Goal: Information Seeking & Learning: Learn about a topic

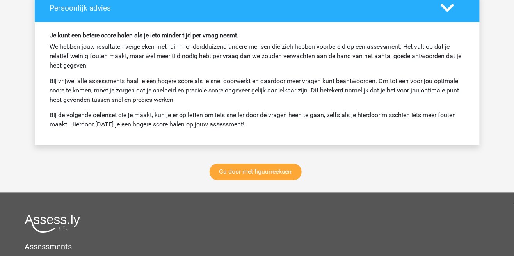
scroll to position [1081, 0]
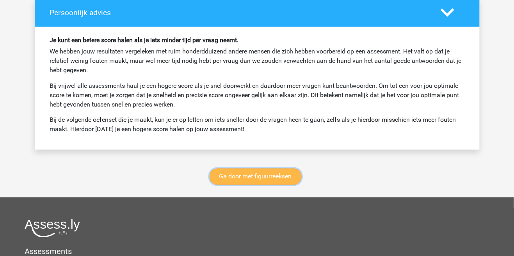
click at [271, 177] on link "Ga door met figuurreeksen" at bounding box center [255, 176] width 92 height 16
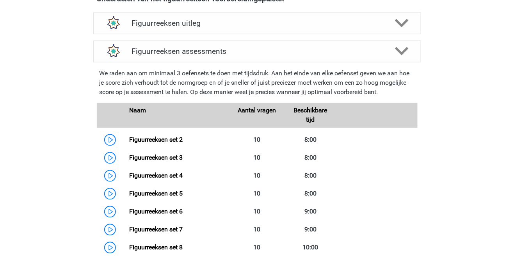
scroll to position [302, 0]
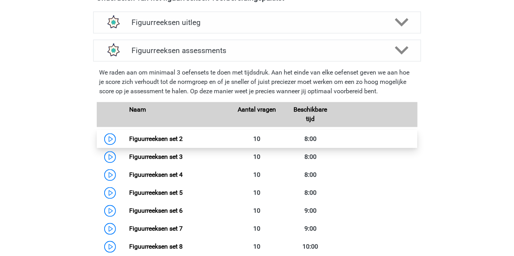
click at [148, 143] on link "Figuurreeksen set 2" at bounding box center [155, 138] width 53 height 7
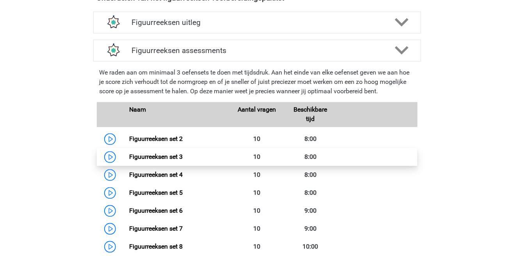
click at [151, 153] on link "Figuurreeksen set 3" at bounding box center [155, 156] width 53 height 7
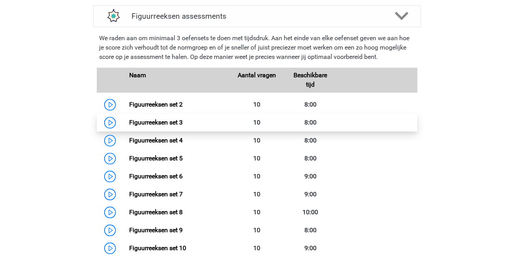
scroll to position [340, 0]
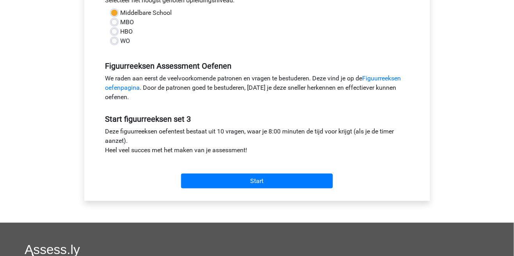
scroll to position [187, 0]
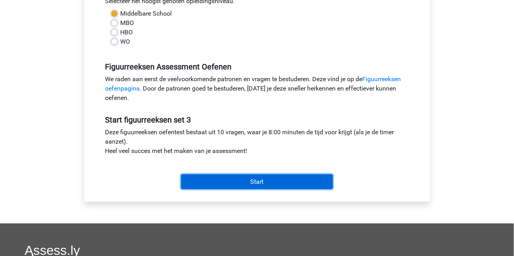
click at [215, 177] on input "Start" at bounding box center [257, 181] width 152 height 15
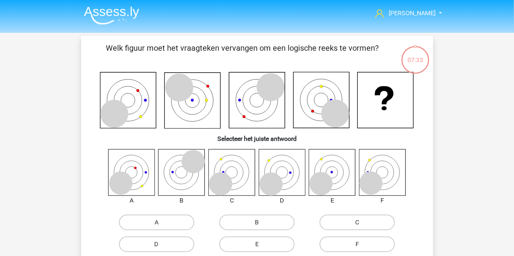
scroll to position [3, 0]
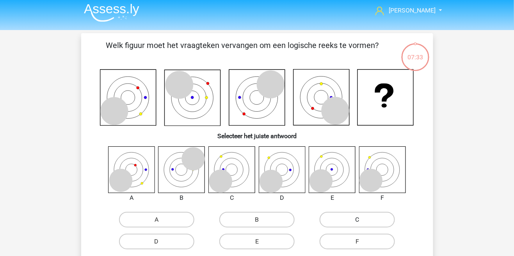
click at [379, 220] on label "C" at bounding box center [356, 220] width 75 height 16
click at [362, 220] on input "C" at bounding box center [359, 222] width 5 height 5
radio input "true"
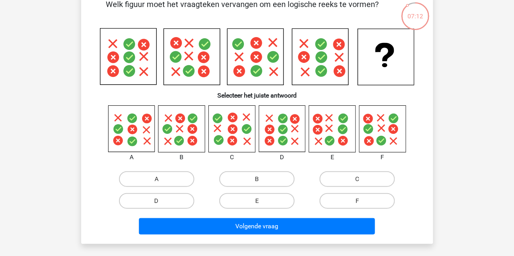
scroll to position [47, 0]
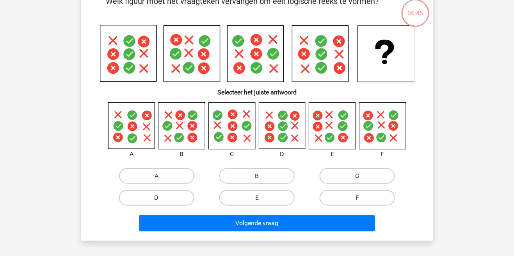
click at [142, 190] on label "D" at bounding box center [156, 198] width 75 height 16
click at [156, 198] on input "D" at bounding box center [158, 200] width 5 height 5
radio input "true"
click at [203, 236] on div "Welk figuur moet het vraagteken vervangen om een logische reeks te vormen?" at bounding box center [257, 115] width 352 height 252
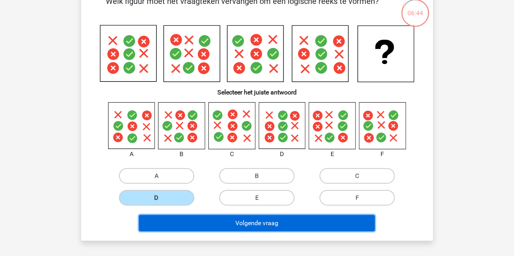
click at [195, 228] on button "Volgende vraag" at bounding box center [257, 223] width 236 height 16
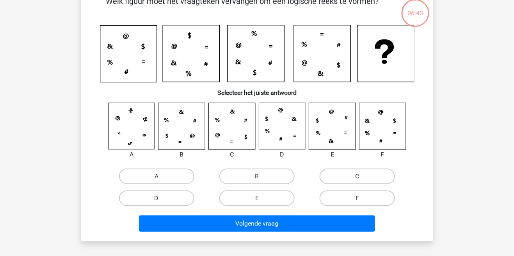
scroll to position [36, 0]
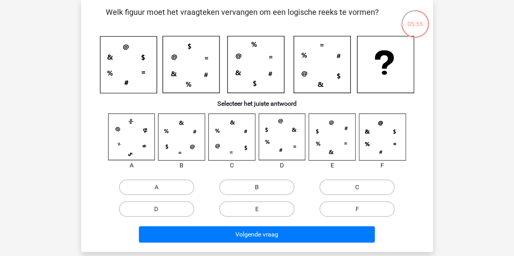
click at [232, 193] on label "B" at bounding box center [256, 187] width 75 height 16
click at [257, 192] on input "B" at bounding box center [259, 189] width 5 height 5
radio input "true"
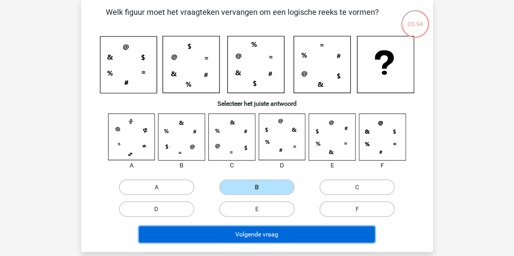
click at [229, 238] on button "Volgende vraag" at bounding box center [257, 234] width 236 height 16
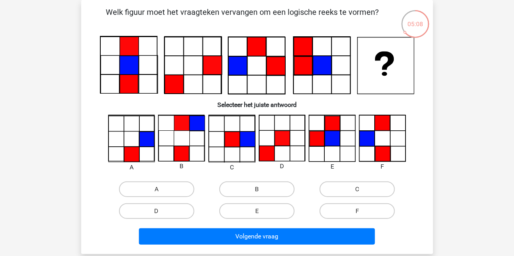
click at [363, 188] on label "C" at bounding box center [356, 189] width 75 height 16
click at [362, 189] on input "C" at bounding box center [359, 191] width 5 height 5
radio input "true"
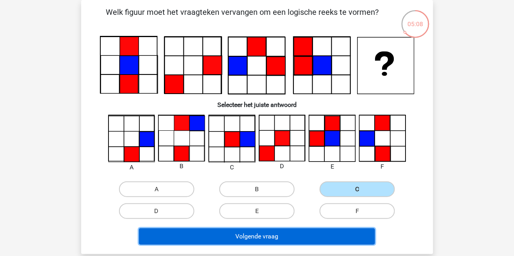
click at [315, 238] on button "Volgende vraag" at bounding box center [257, 236] width 236 height 16
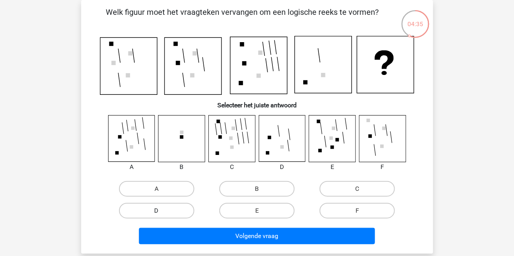
click at [147, 213] on label "D" at bounding box center [156, 211] width 75 height 16
click at [156, 213] on input "D" at bounding box center [158, 213] width 5 height 5
radio input "true"
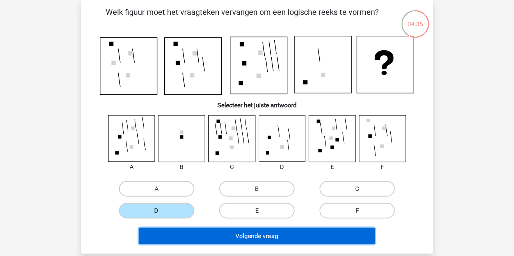
click at [206, 238] on button "Volgende vraag" at bounding box center [257, 236] width 236 height 16
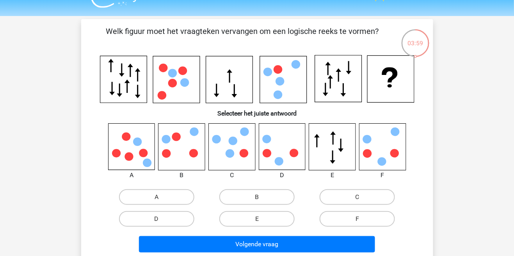
scroll to position [23, 0]
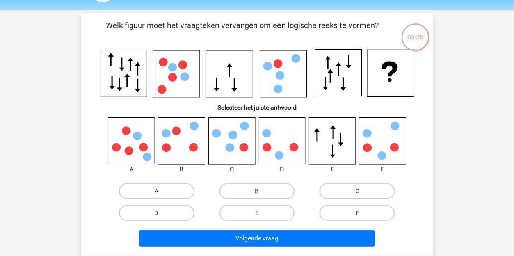
click at [339, 188] on label "C" at bounding box center [356, 191] width 75 height 16
click at [357, 191] on input "C" at bounding box center [359, 193] width 5 height 5
radio input "true"
click at [250, 190] on label "B" at bounding box center [256, 191] width 75 height 16
click at [257, 191] on input "B" at bounding box center [259, 193] width 5 height 5
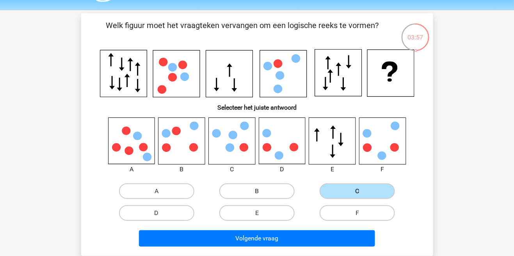
radio input "true"
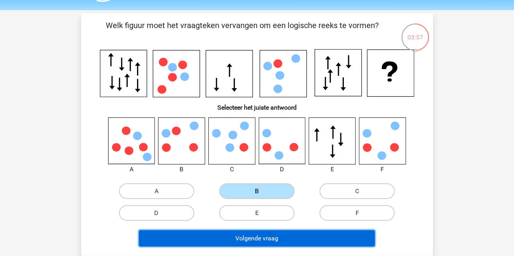
click at [255, 234] on button "Volgende vraag" at bounding box center [257, 238] width 236 height 16
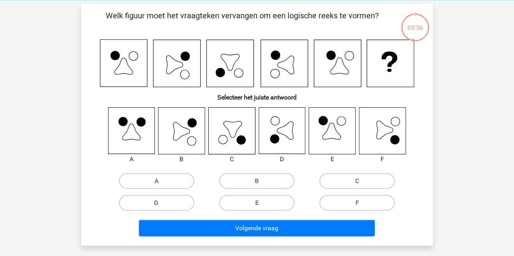
scroll to position [36, 0]
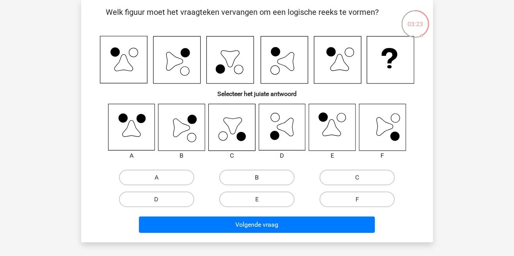
click at [241, 180] on label "B" at bounding box center [256, 178] width 75 height 16
click at [257, 180] on input "B" at bounding box center [259, 179] width 5 height 5
radio input "true"
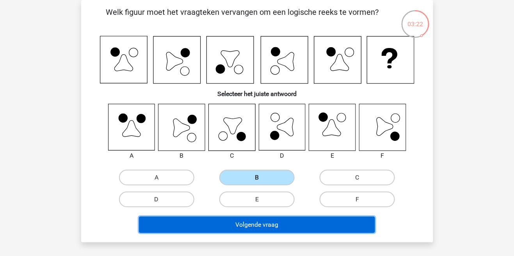
click at [246, 226] on button "Volgende vraag" at bounding box center [257, 224] width 236 height 16
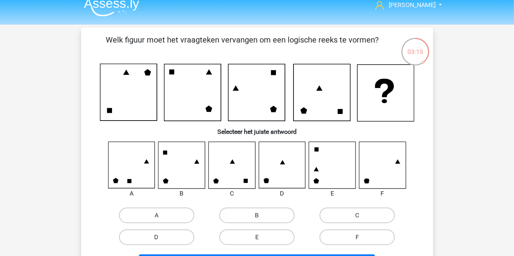
scroll to position [9, 0]
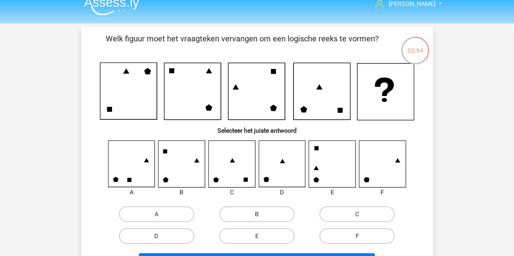
click at [362, 238] on input "F" at bounding box center [359, 238] width 5 height 5
radio input "true"
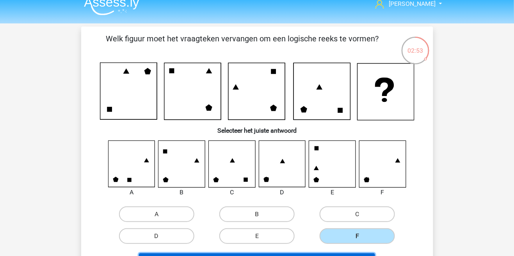
click at [343, 255] on button "Volgende vraag" at bounding box center [257, 261] width 236 height 16
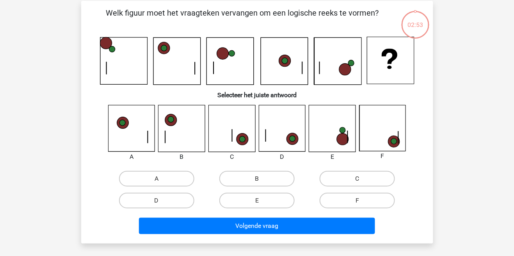
scroll to position [36, 0]
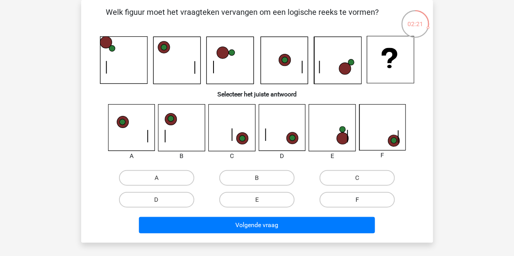
click at [376, 195] on label "F" at bounding box center [356, 200] width 75 height 16
click at [362, 200] on input "F" at bounding box center [359, 202] width 5 height 5
radio input "true"
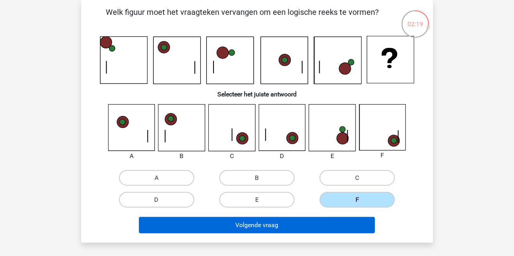
click at [348, 221] on button "Volgende vraag" at bounding box center [257, 225] width 236 height 16
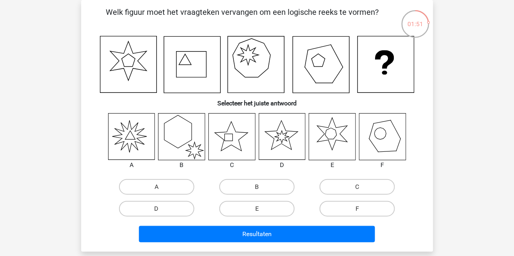
click at [142, 184] on label "A" at bounding box center [156, 187] width 75 height 16
click at [156, 187] on input "A" at bounding box center [158, 189] width 5 height 5
radio input "true"
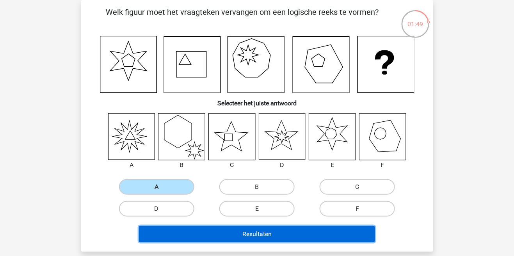
click at [230, 241] on button "Resultaten" at bounding box center [257, 234] width 236 height 16
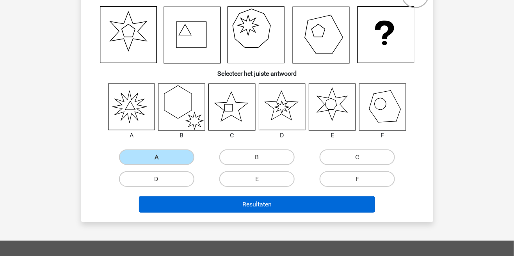
scroll to position [73, 0]
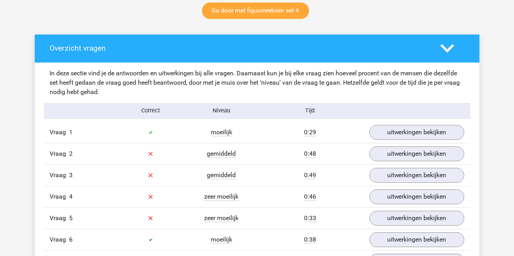
scroll to position [417, 0]
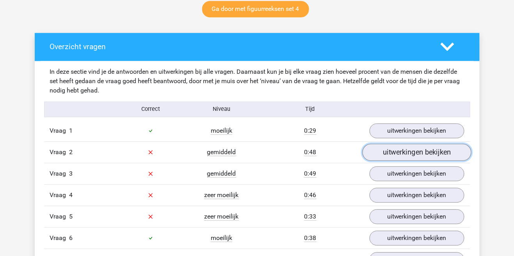
click at [408, 156] on link "uitwerkingen bekijken" at bounding box center [416, 152] width 109 height 17
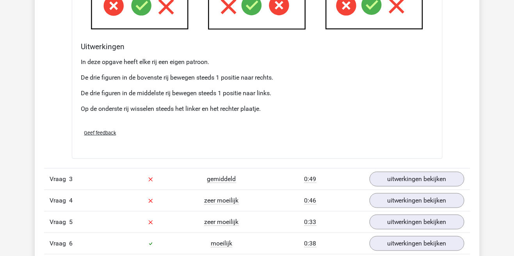
scroll to position [893, 0]
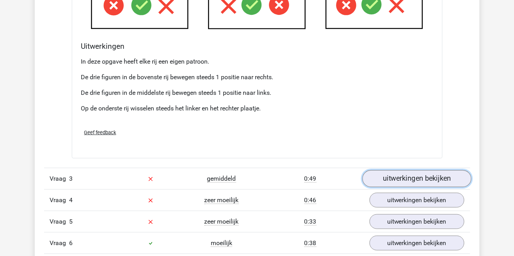
click at [440, 181] on link "uitwerkingen bekijken" at bounding box center [416, 178] width 109 height 17
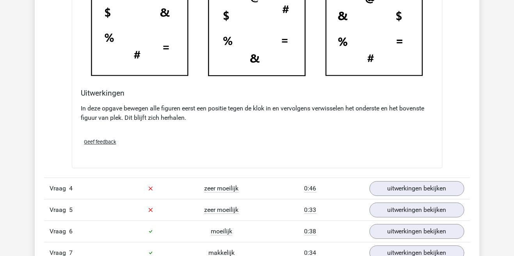
scroll to position [1349, 0]
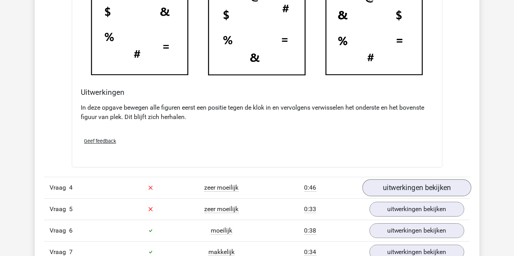
click at [447, 185] on link "uitwerkingen bekijken" at bounding box center [416, 187] width 109 height 17
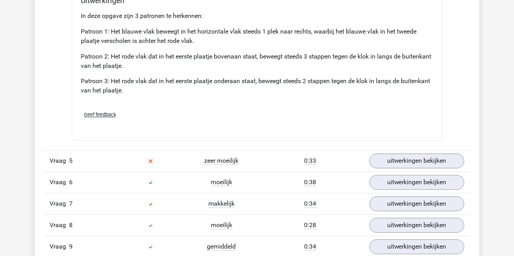
scroll to position [1909, 0]
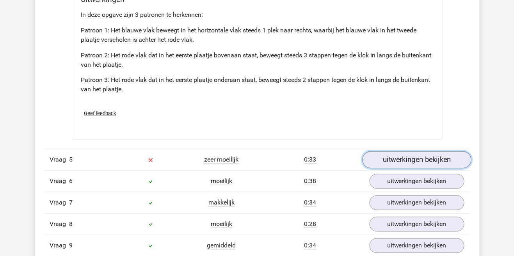
click at [451, 159] on link "uitwerkingen bekijken" at bounding box center [416, 159] width 109 height 17
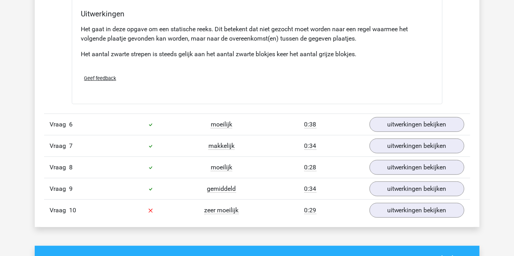
scroll to position [2433, 0]
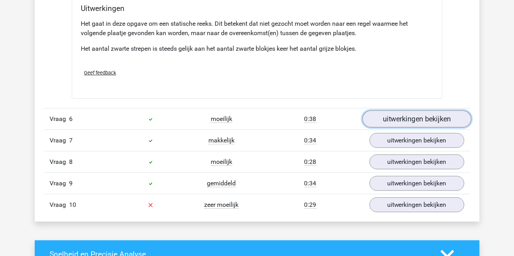
click at [435, 111] on link "uitwerkingen bekijken" at bounding box center [416, 118] width 109 height 17
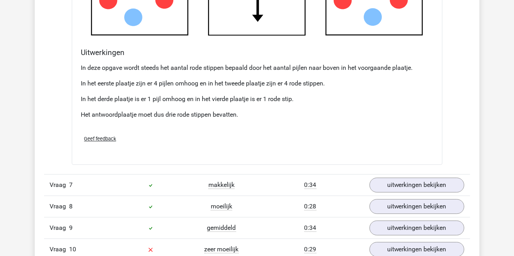
scroll to position [2864, 0]
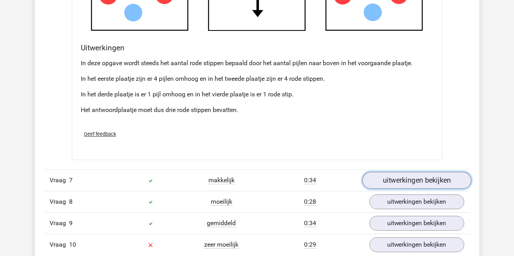
click at [449, 179] on link "uitwerkingen bekijken" at bounding box center [416, 180] width 109 height 17
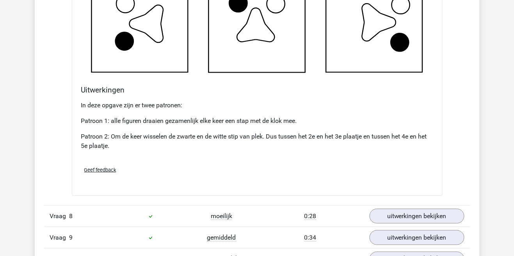
scroll to position [3315, 0]
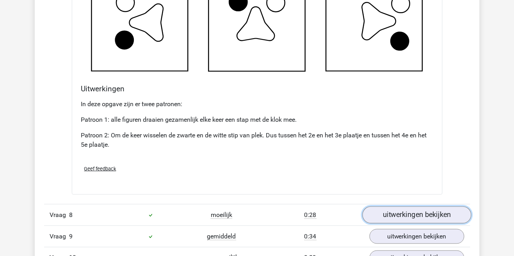
click at [437, 218] on link "uitwerkingen bekijken" at bounding box center [416, 214] width 109 height 17
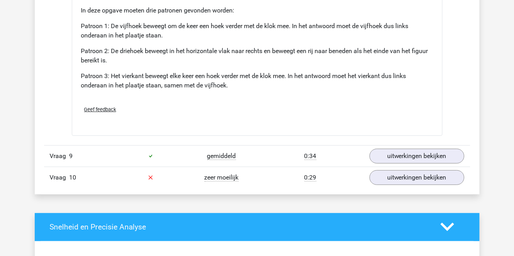
scroll to position [3907, 0]
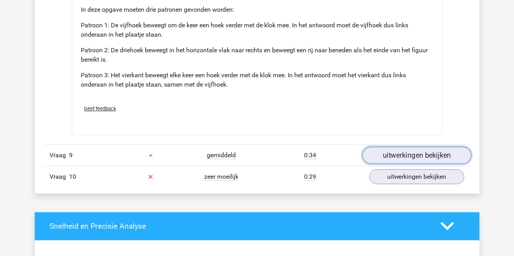
click at [408, 156] on link "uitwerkingen bekijken" at bounding box center [416, 155] width 109 height 17
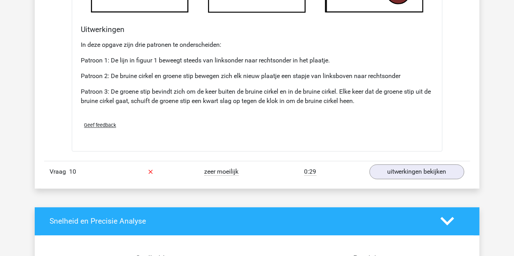
scroll to position [4394, 0]
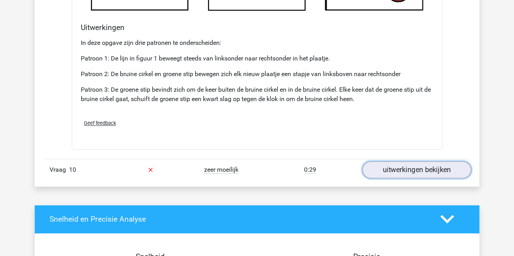
click at [438, 167] on link "uitwerkingen bekijken" at bounding box center [416, 169] width 109 height 17
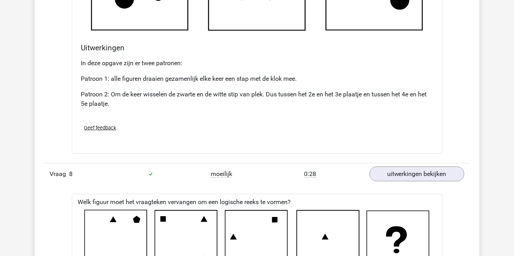
scroll to position [3354, 0]
